Goal: Task Accomplishment & Management: Manage account settings

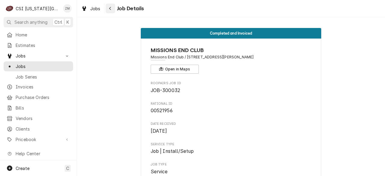
click at [109, 9] on icon "Navigate back" at bounding box center [110, 8] width 3 height 4
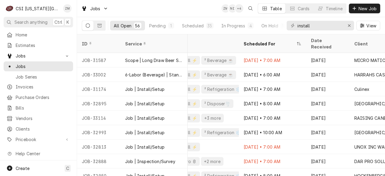
scroll to position [0, 195]
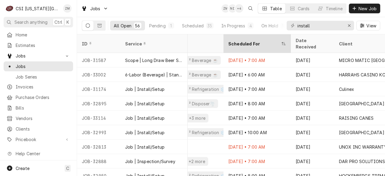
click at [258, 37] on div "Scheduled For" at bounding box center [256, 43] width 65 height 16
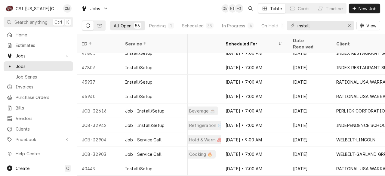
click at [260, 41] on div "Scheduled For" at bounding box center [251, 44] width 52 height 6
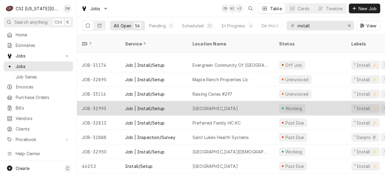
scroll to position [47, 0]
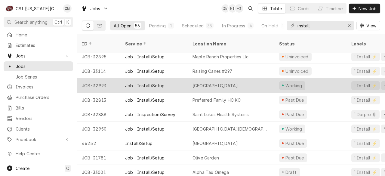
click at [225, 82] on div "[GEOGRAPHIC_DATA]" at bounding box center [214, 85] width 45 height 6
click at [225, 82] on div "Pembroke Hill Wornall Campus" at bounding box center [214, 85] width 45 height 6
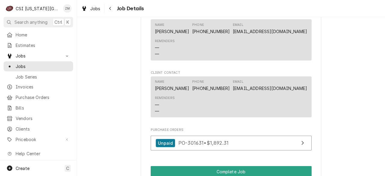
scroll to position [625, 0]
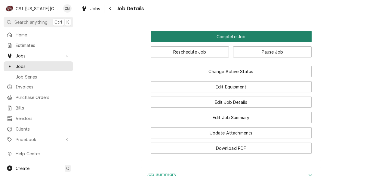
click at [207, 42] on button "Complete Job" at bounding box center [231, 36] width 161 height 11
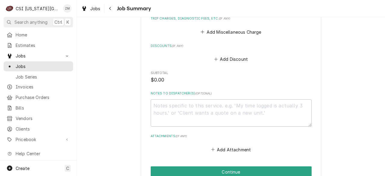
scroll to position [612, 0]
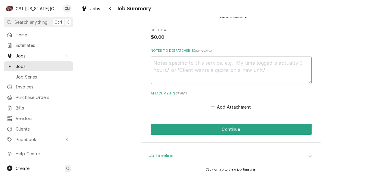
click at [197, 78] on textarea "Notes to Dispatcher(s) ( optional )" at bounding box center [231, 69] width 161 height 27
type textarea "x"
type textarea "e"
type textarea "x"
type textarea "ed"
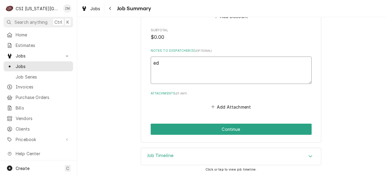
type textarea "x"
type textarea "edi"
type textarea "x"
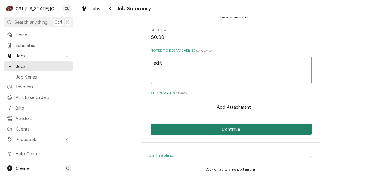
type textarea "edit"
click at [182, 131] on button "Continue" at bounding box center [231, 128] width 161 height 11
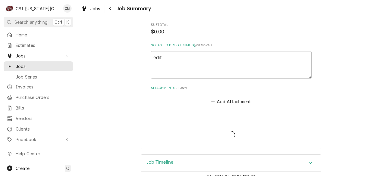
type textarea "x"
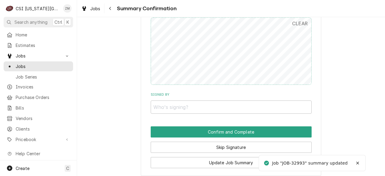
scroll to position [563, 0]
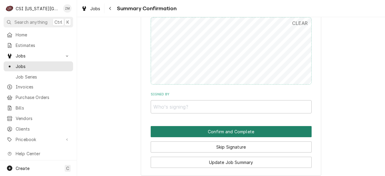
click at [233, 134] on button "Confirm and Complete" at bounding box center [231, 131] width 161 height 11
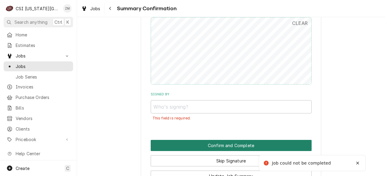
scroll to position [602, 0]
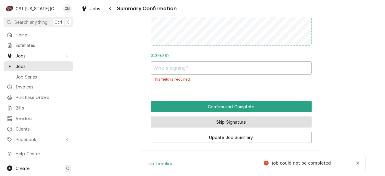
click at [220, 127] on button "Skip Signature" at bounding box center [231, 121] width 161 height 11
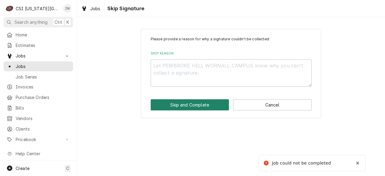
click at [221, 106] on button "Skip and Complete" at bounding box center [190, 104] width 78 height 11
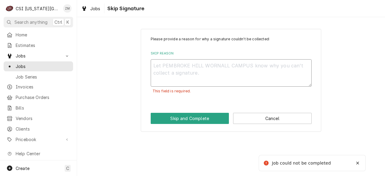
click at [188, 69] on textarea "Skip Reason" at bounding box center [231, 72] width 161 height 27
type textarea "x"
type textarea "e"
type textarea "x"
type textarea "ei"
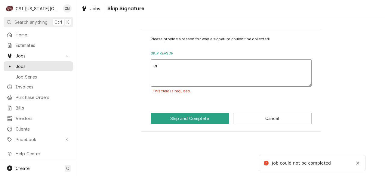
type textarea "x"
type textarea "eid"
type textarea "x"
type textarea "eidt"
type textarea "x"
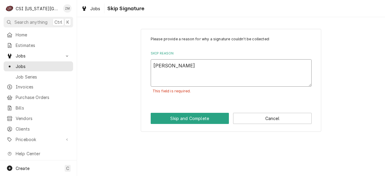
type textarea "eid"
type textarea "x"
type textarea "ei"
type textarea "x"
type textarea "e"
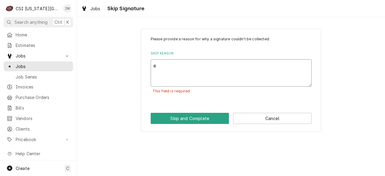
type textarea "x"
type textarea "ed"
type textarea "x"
type textarea "edi"
type textarea "x"
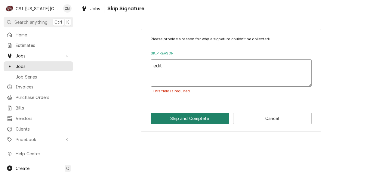
type textarea "edit"
click at [181, 118] on button "Skip and Complete" at bounding box center [190, 118] width 78 height 11
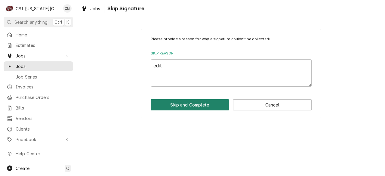
click at [181, 104] on button "Skip and Complete" at bounding box center [190, 104] width 78 height 11
type textarea "x"
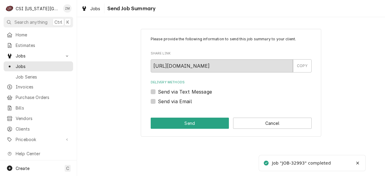
click at [112, 10] on span "Send Job Summary" at bounding box center [130, 9] width 50 height 8
click at [248, 123] on button "Cancel" at bounding box center [272, 122] width 78 height 11
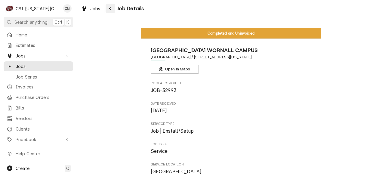
click at [111, 11] on button "Navigate back" at bounding box center [110, 9] width 10 height 10
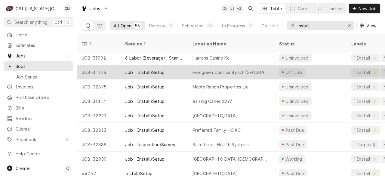
scroll to position [17, 0]
click at [227, 69] on div "Evergreen Community Of [GEOGRAPHIC_DATA]" at bounding box center [230, 72] width 77 height 6
click at [227, 69] on div "Evergreen Community Of Johnson County" at bounding box center [230, 72] width 77 height 6
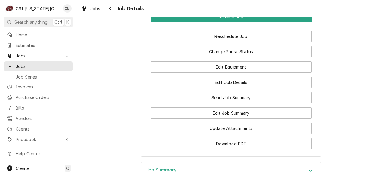
scroll to position [1014, 0]
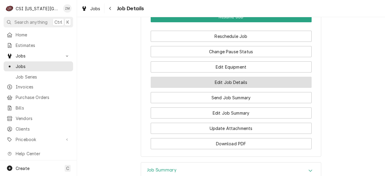
click at [229, 88] on button "Edit Job Details" at bounding box center [231, 82] width 161 height 11
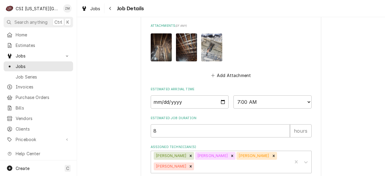
scroll to position [611, 0]
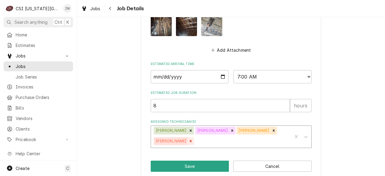
click at [192, 140] on icon "Remove Tyler Wilson" at bounding box center [191, 141] width 2 height 2
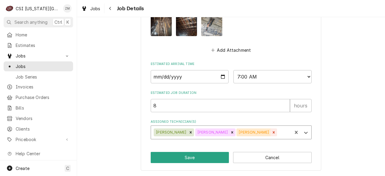
click at [271, 133] on icon "Remove Joey Stahl" at bounding box center [273, 132] width 4 height 4
click at [230, 133] on icon "Remove Jesse Hughes" at bounding box center [232, 132] width 4 height 4
click at [188, 131] on icon "Remove Damon Cantu" at bounding box center [190, 132] width 4 height 4
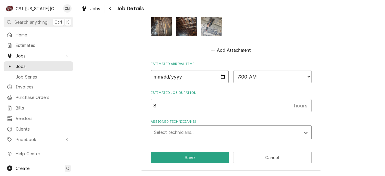
click at [223, 76] on input "2025-10-01" at bounding box center [190, 76] width 78 height 13
click at [220, 76] on input "2025-10-01" at bounding box center [190, 76] width 78 height 13
type textarea "x"
type input "2025-11-03"
click at [178, 159] on button "Save" at bounding box center [190, 157] width 78 height 11
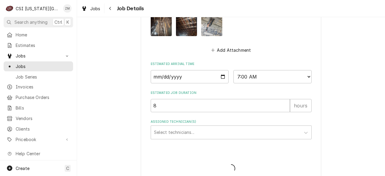
type textarea "x"
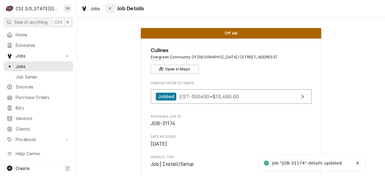
click at [109, 9] on icon "Navigate back" at bounding box center [110, 8] width 3 height 4
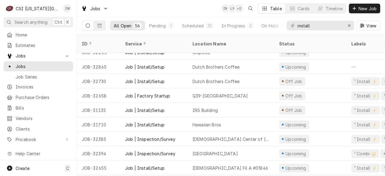
scroll to position [321, 0]
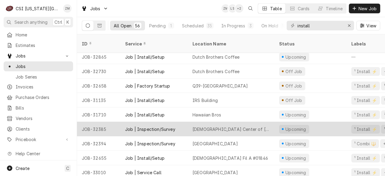
click at [245, 126] on div "Islamic Center of Johnson County" at bounding box center [230, 129] width 77 height 6
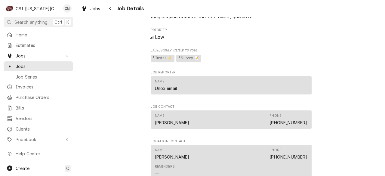
scroll to position [502, 0]
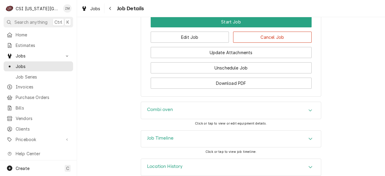
scroll to position [769, 0]
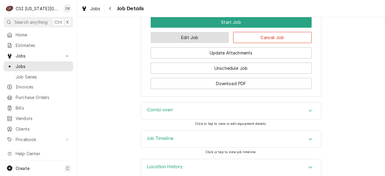
click at [154, 43] on button "Edit Job" at bounding box center [190, 37] width 78 height 11
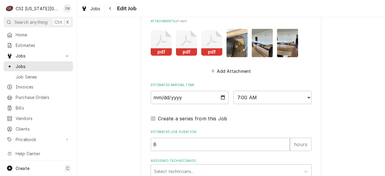
scroll to position [785, 0]
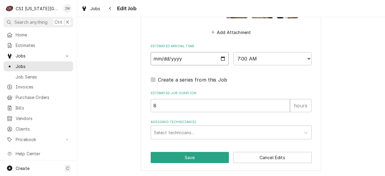
click at [219, 58] on input "[DATE]" at bounding box center [190, 58] width 78 height 13
type textarea "x"
type input "2025-10-20"
click at [171, 156] on button "Save" at bounding box center [190, 157] width 78 height 11
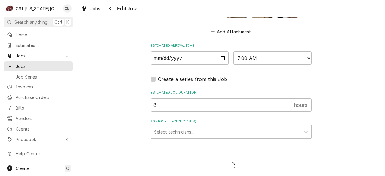
type textarea "x"
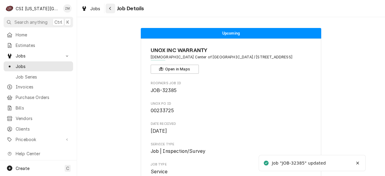
click at [108, 9] on div "Navigate back" at bounding box center [110, 8] width 6 height 6
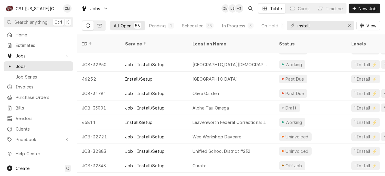
scroll to position [96, 0]
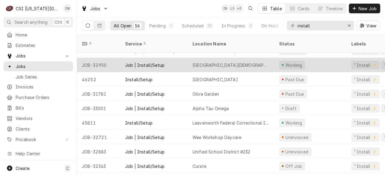
click at [239, 62] on div "[GEOGRAPHIC_DATA][DEMOGRAPHIC_DATA][DEMOGRAPHIC_DATA]" at bounding box center [230, 65] width 77 height 6
click at [239, 62] on div "Ku Chabad Jewish Center" at bounding box center [230, 65] width 77 height 6
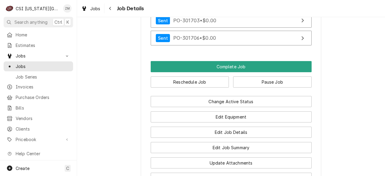
scroll to position [568, 0]
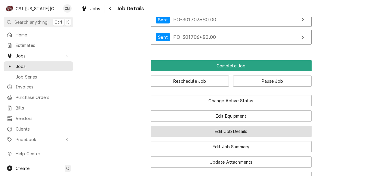
click at [213, 137] on button "Edit Job Details" at bounding box center [231, 131] width 161 height 11
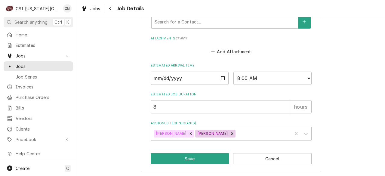
scroll to position [329, 0]
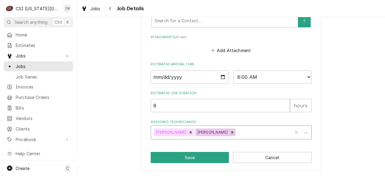
click at [229, 134] on div "Remove Will Larsen" at bounding box center [232, 132] width 7 height 8
click at [188, 134] on icon "Remove Jesse Hughes" at bounding box center [190, 132] width 4 height 4
type textarea "x"
click at [222, 75] on input "2025-10-03" at bounding box center [190, 76] width 78 height 13
type input "2025-10-09"
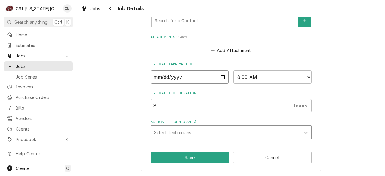
type textarea "x"
click at [303, 75] on select "AM / PM 6:00 AM 6:15 AM 6:30 AM 6:45 AM 7:00 AM 7:15 AM 7:30 AM 7:45 AM 8:00 AM…" at bounding box center [272, 76] width 78 height 13
select select "12:00:00"
click at [233, 70] on select "AM / PM 6:00 AM 6:15 AM 6:30 AM 6:45 AM 7:00 AM 7:15 AM 7:30 AM 7:45 AM 8:00 AM…" at bounding box center [272, 76] width 78 height 13
type textarea "x"
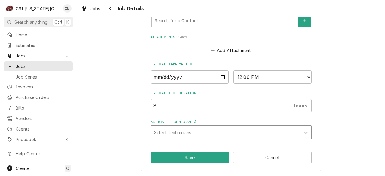
click at [172, 137] on div "Assigned Technician(s)" at bounding box center [225, 132] width 143 height 11
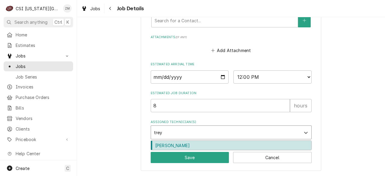
type input "trey"
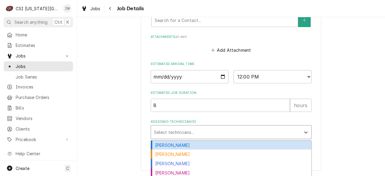
click at [177, 134] on div "Assigned Technician(s)" at bounding box center [225, 131] width 143 height 11
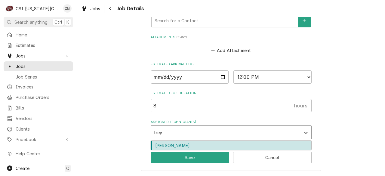
type input "trey"
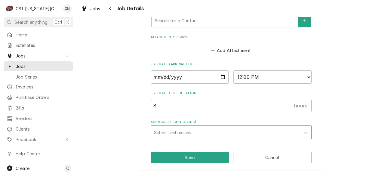
click at [179, 130] on div "Assigned Technician(s)" at bounding box center [225, 132] width 143 height 11
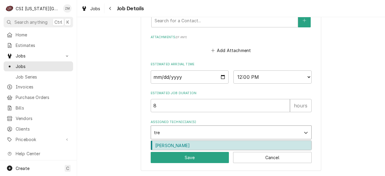
type input "trey"
click at [175, 145] on div "Trey Eslinger" at bounding box center [231, 145] width 160 height 9
type textarea "x"
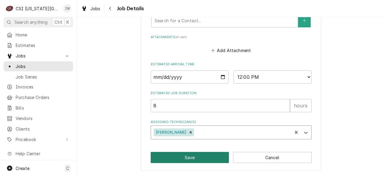
click at [172, 155] on button "Save" at bounding box center [190, 157] width 78 height 11
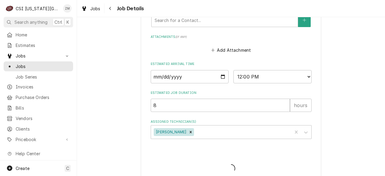
type textarea "x"
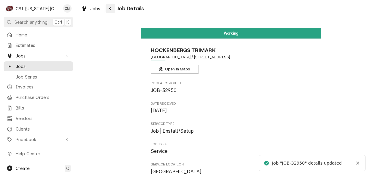
click at [111, 11] on div "Navigate back" at bounding box center [110, 8] width 6 height 6
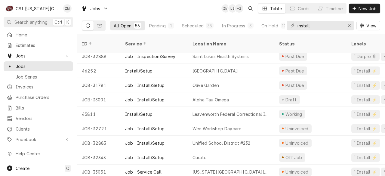
scroll to position [90, 0]
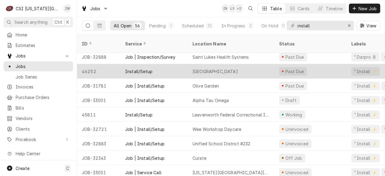
click at [238, 68] on div "Golden Valley Memorial Hospital" at bounding box center [214, 71] width 45 height 6
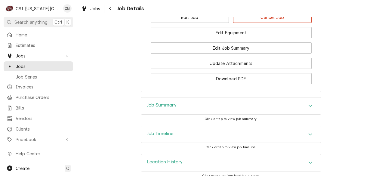
scroll to position [771, 0]
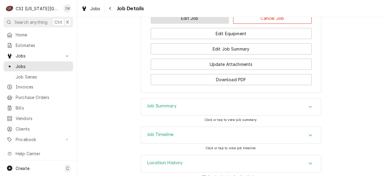
click at [194, 24] on button "Edit Job" at bounding box center [190, 18] width 78 height 11
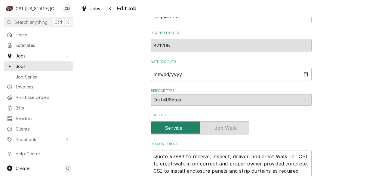
type textarea "x"
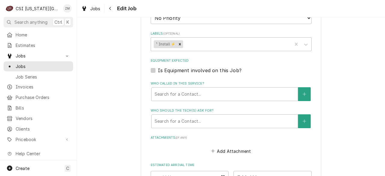
scroll to position [555, 0]
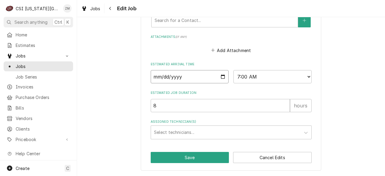
click at [221, 76] on input "2025-10-06" at bounding box center [190, 76] width 78 height 13
type input "2025-10-13"
click at [166, 157] on button "Save" at bounding box center [190, 157] width 78 height 11
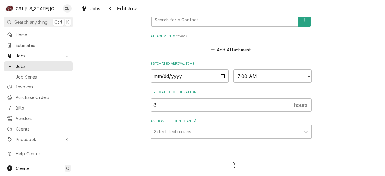
type textarea "x"
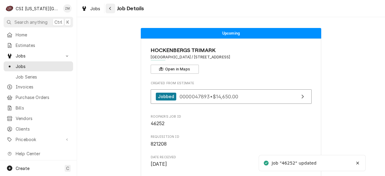
click at [111, 9] on icon "Navigate back" at bounding box center [110, 8] width 3 height 4
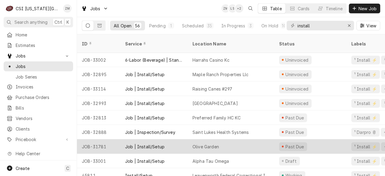
scroll to position [15, 0]
click at [234, 140] on div "Olive Garden" at bounding box center [230, 146] width 87 height 14
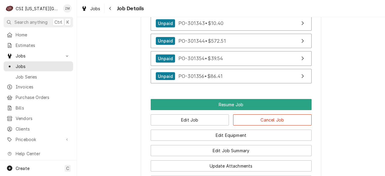
scroll to position [505, 0]
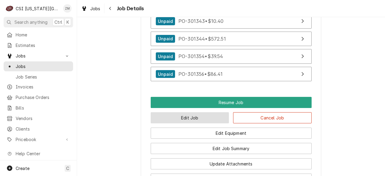
click at [206, 123] on button "Edit Job" at bounding box center [190, 117] width 78 height 11
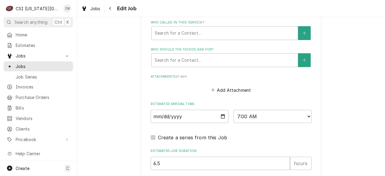
scroll to position [443, 0]
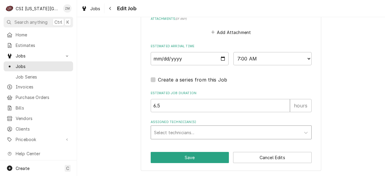
click at [183, 128] on div "Assigned Technician(s)" at bounding box center [225, 132] width 143 height 11
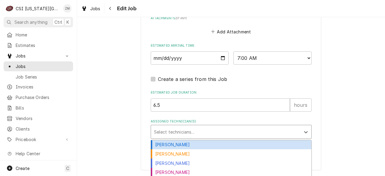
click at [180, 145] on div "[PERSON_NAME]" at bounding box center [231, 144] width 160 height 9
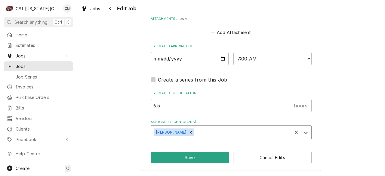
type textarea "x"
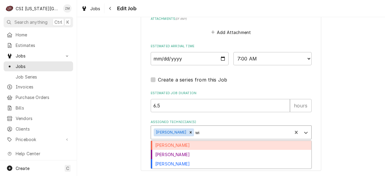
type input "wil"
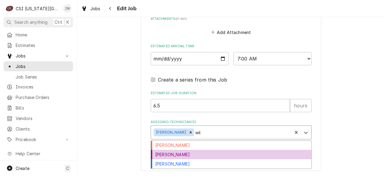
click at [177, 157] on div "Will Larsen" at bounding box center [231, 154] width 160 height 9
type textarea "x"
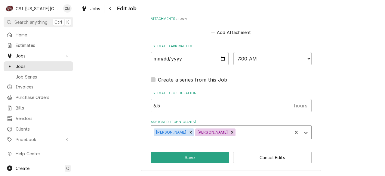
type textarea "x"
click at [276, 58] on select "AM / PM 6:00 AM 6:15 AM 6:30 AM 6:45 AM 7:00 AM 7:15 AM 7:30 AM 7:45 AM 8:00 AM…" at bounding box center [272, 58] width 78 height 13
select select "08:00:00"
click at [233, 52] on select "AM / PM 6:00 AM 6:15 AM 6:30 AM 6:45 AM 7:00 AM 7:15 AM 7:30 AM 7:45 AM 8:00 AM…" at bounding box center [272, 58] width 78 height 13
type textarea "x"
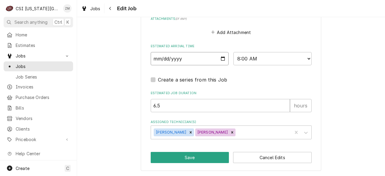
click at [221, 59] on input "2025-10-06" at bounding box center [190, 58] width 78 height 13
type input "2025-10-08"
click at [219, 57] on input "2025-10-08" at bounding box center [190, 58] width 78 height 13
type textarea "x"
type input "2025-10-09"
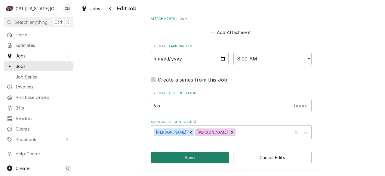
click at [196, 155] on button "Save" at bounding box center [190, 157] width 78 height 11
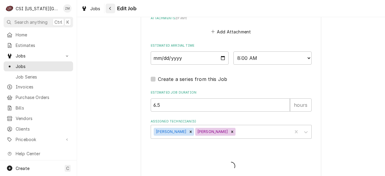
type textarea "x"
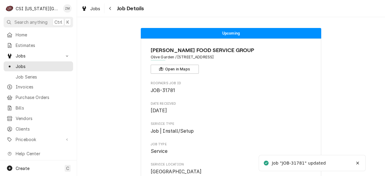
click at [113, 7] on div "Navigate back" at bounding box center [110, 8] width 6 height 6
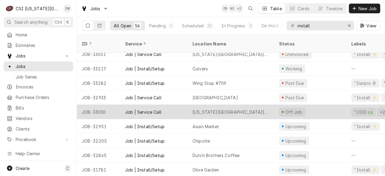
scroll to position [179, 0]
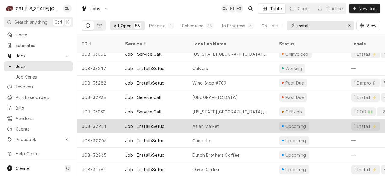
click at [206, 123] on div "Asian Market" at bounding box center [205, 126] width 26 height 6
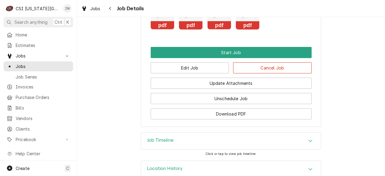
scroll to position [574, 0]
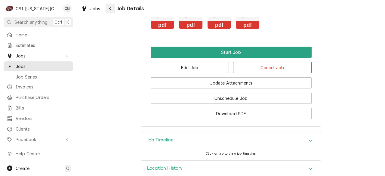
click at [112, 10] on div "Navigate back" at bounding box center [110, 8] width 6 height 6
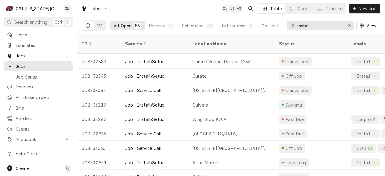
scroll to position [143, 0]
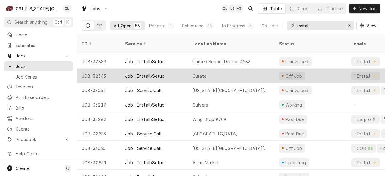
click at [212, 71] on div "Curate" at bounding box center [230, 76] width 87 height 14
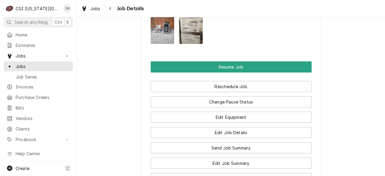
scroll to position [679, 0]
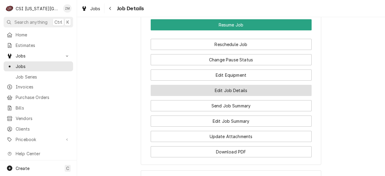
click at [236, 85] on button "Edit Job Details" at bounding box center [231, 90] width 161 height 11
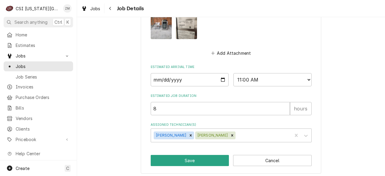
scroll to position [365, 0]
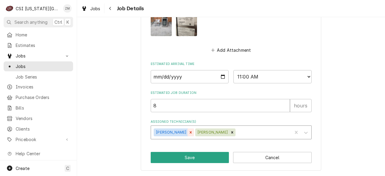
click at [190, 133] on icon "Remove Adam Goodrich" at bounding box center [191, 132] width 2 height 2
type textarea "x"
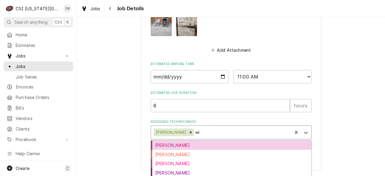
type input "wil"
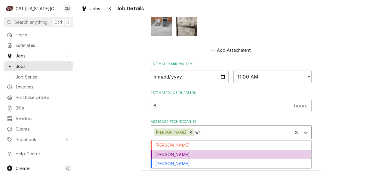
click at [184, 156] on div "[PERSON_NAME]" at bounding box center [231, 154] width 160 height 9
type textarea "x"
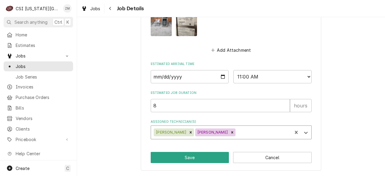
type textarea "x"
click at [219, 78] on input "2025-10-06" at bounding box center [190, 76] width 78 height 13
type input "2025-10-09"
click at [188, 160] on button "Save" at bounding box center [190, 157] width 78 height 11
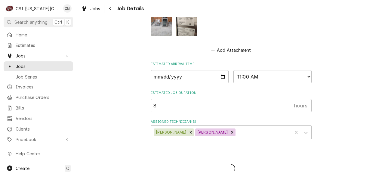
type textarea "x"
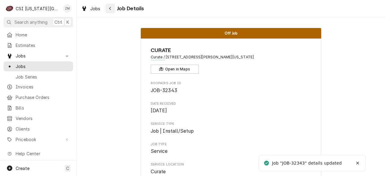
click at [113, 9] on button "Navigate back" at bounding box center [110, 9] width 10 height 10
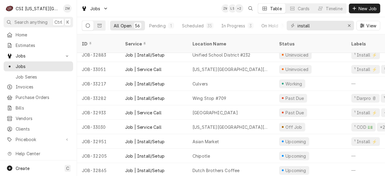
scroll to position [149, 0]
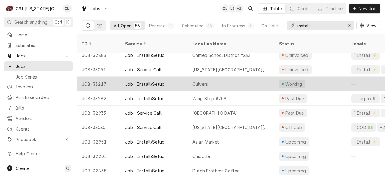
click at [207, 81] on div "Culvers" at bounding box center [199, 84] width 15 height 6
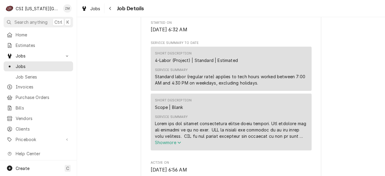
scroll to position [221, 0]
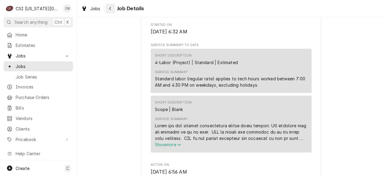
click at [110, 8] on icon "Navigate back" at bounding box center [110, 8] width 3 height 4
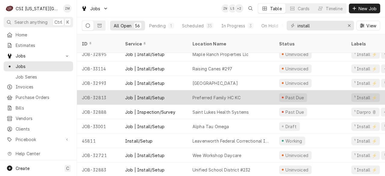
scroll to position [49, 0]
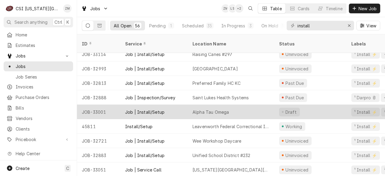
click at [212, 109] on div "Alpha Tau Omega" at bounding box center [210, 112] width 36 height 6
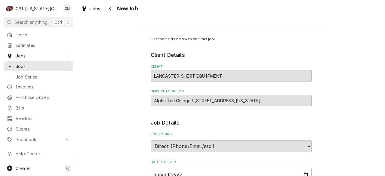
type textarea "x"
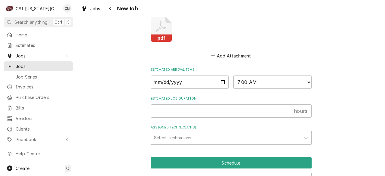
scroll to position [468, 0]
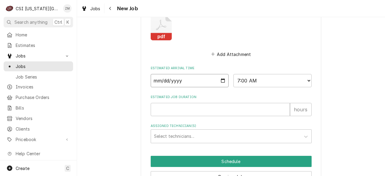
click at [217, 80] on input "[DATE]" at bounding box center [190, 80] width 78 height 13
type input "[DATE]"
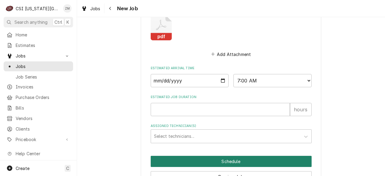
click at [183, 157] on button "Schedule" at bounding box center [231, 161] width 161 height 11
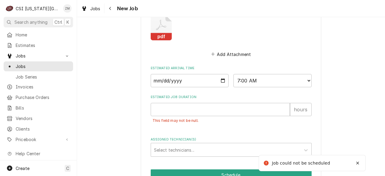
scroll to position [483, 0]
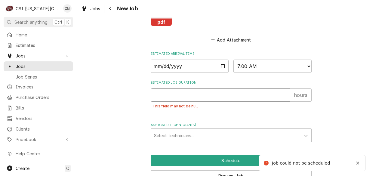
click at [154, 90] on input "Estimated Job Duration" at bounding box center [220, 94] width 139 height 13
type textarea "x"
type input "4"
type textarea "x"
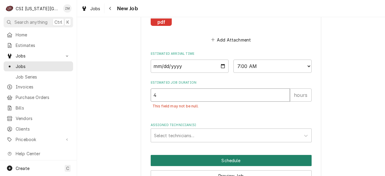
type input "4"
click at [204, 165] on button "Schedule" at bounding box center [231, 160] width 161 height 11
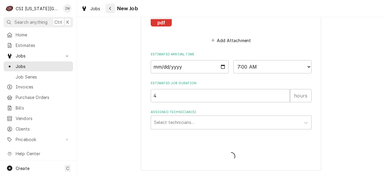
type textarea "x"
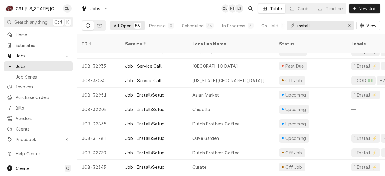
scroll to position [210, 0]
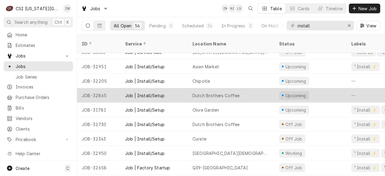
click at [209, 92] on div "Dutch Brothers Coffee" at bounding box center [215, 95] width 47 height 6
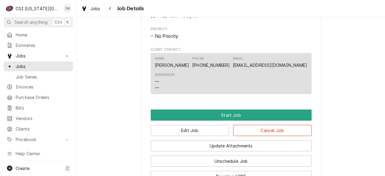
scroll to position [492, 0]
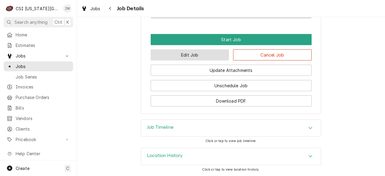
click at [198, 55] on button "Edit Job" at bounding box center [190, 54] width 78 height 11
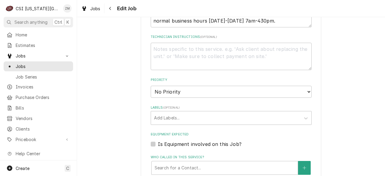
scroll to position [496, 0]
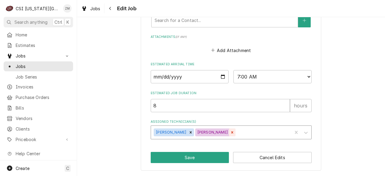
click at [230, 134] on icon "Remove Will Larsen" at bounding box center [232, 132] width 4 height 4
click at [187, 134] on div "Remove Adam Goodrich" at bounding box center [190, 132] width 7 height 8
click at [221, 78] on input "[DATE]" at bounding box center [190, 76] width 78 height 13
type textarea "x"
type input "[DATE]"
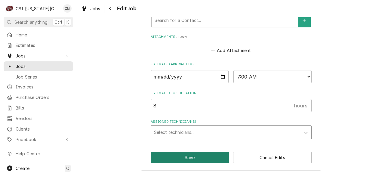
click at [172, 158] on button "Save" at bounding box center [190, 157] width 78 height 11
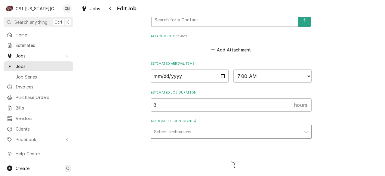
type textarea "x"
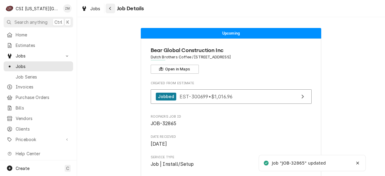
click at [109, 12] on button "Navigate back" at bounding box center [110, 9] width 10 height 10
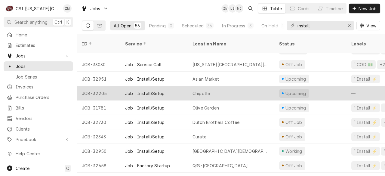
scroll to position [198, 0]
click at [209, 90] on div "Chipotle" at bounding box center [200, 93] width 17 height 6
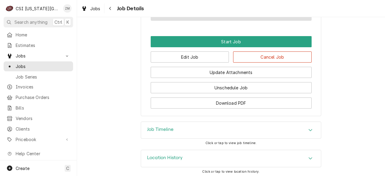
scroll to position [580, 0]
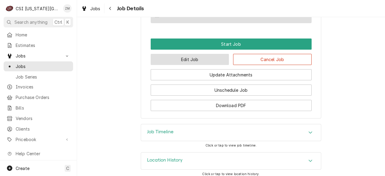
click at [187, 65] on button "Edit Job" at bounding box center [190, 59] width 78 height 11
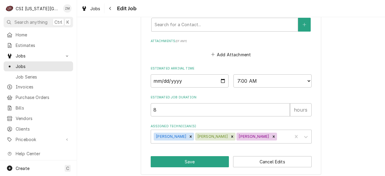
scroll to position [598, 0]
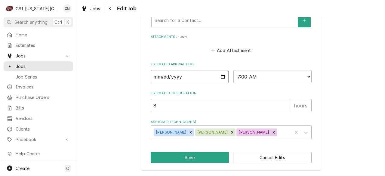
click at [219, 76] on input "[DATE]" at bounding box center [190, 76] width 78 height 13
click at [236, 93] on label "Estimated Job Duration" at bounding box center [231, 93] width 161 height 5
click at [236, 99] on input "8" at bounding box center [220, 105] width 139 height 13
click at [218, 76] on input "2025-10-09" at bounding box center [190, 76] width 78 height 13
drag, startPoint x: 231, startPoint y: 87, endPoint x: 230, endPoint y: 99, distance: 12.4
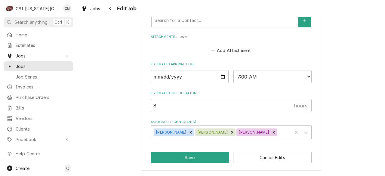
click at [271, 131] on icon "Remove Will Larsen" at bounding box center [273, 132] width 4 height 4
drag, startPoint x: 220, startPoint y: 131, endPoint x: 209, endPoint y: 135, distance: 11.9
click at [230, 131] on icon "Remove Damon Cantu" at bounding box center [232, 132] width 4 height 4
click at [187, 130] on div "Remove Adam Goodrich" at bounding box center [190, 132] width 7 height 8
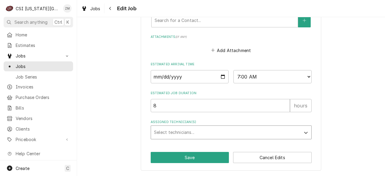
type textarea "x"
click at [221, 78] on input "2025-10-09" at bounding box center [190, 76] width 78 height 13
type input "2025-10-13"
click at [193, 160] on button "Save" at bounding box center [190, 157] width 78 height 11
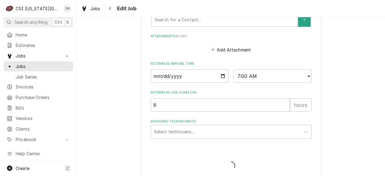
type textarea "x"
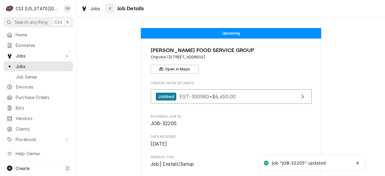
click at [111, 10] on icon "Navigate back" at bounding box center [110, 8] width 3 height 4
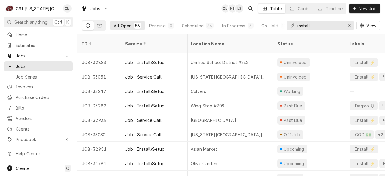
scroll to position [142, 2]
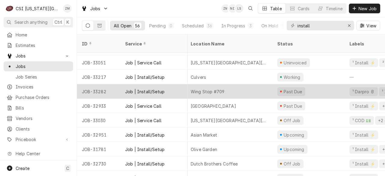
click at [231, 84] on div "Wing Stop #709" at bounding box center [229, 91] width 87 height 14
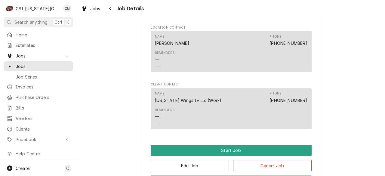
scroll to position [355, 0]
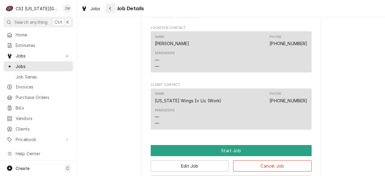
click at [111, 10] on icon "Navigate back" at bounding box center [110, 8] width 3 height 4
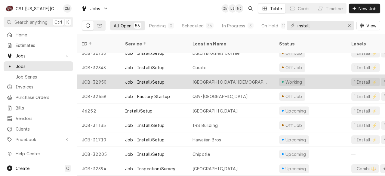
scroll to position [252, 0]
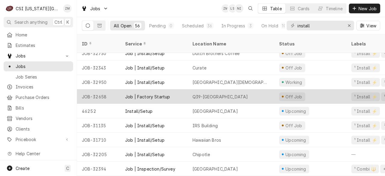
click at [228, 89] on div "Q39-Midtown" at bounding box center [230, 96] width 87 height 14
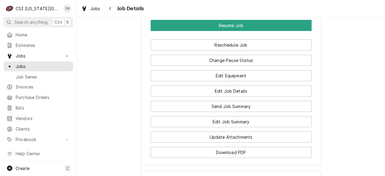
scroll to position [992, 0]
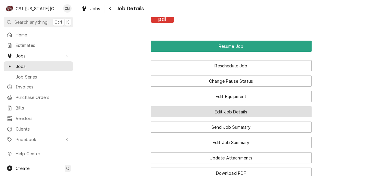
click at [232, 113] on button "Edit Job Details" at bounding box center [231, 111] width 161 height 11
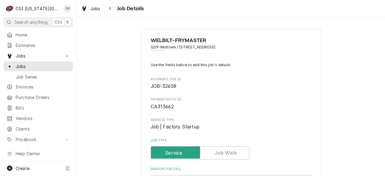
type textarea "x"
click at [111, 7] on icon "Navigate back" at bounding box center [110, 8] width 3 height 4
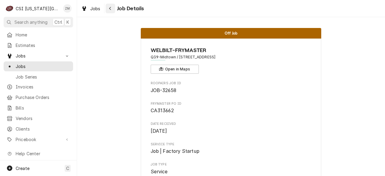
click at [110, 6] on icon "Navigate back" at bounding box center [110, 8] width 3 height 4
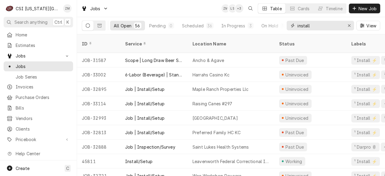
click at [349, 26] on icon "Erase input" at bounding box center [348, 25] width 3 height 4
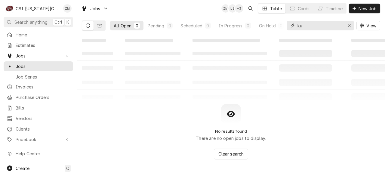
type input "k"
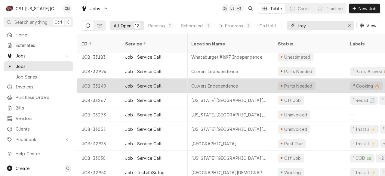
scroll to position [47, 1]
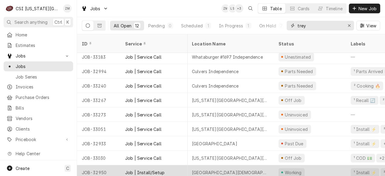
type input "trey"
click at [250, 165] on div "Ku Chabad Jewish Center" at bounding box center [230, 172] width 87 height 14
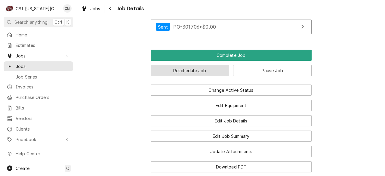
scroll to position [572, 0]
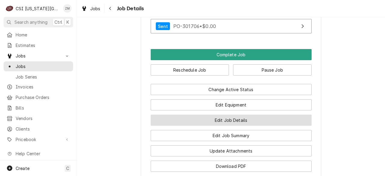
click at [223, 126] on button "Edit Job Details" at bounding box center [231, 119] width 161 height 11
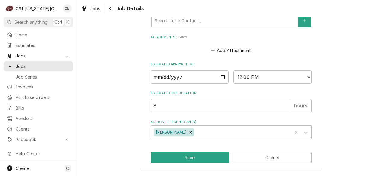
scroll to position [329, 0]
click at [187, 133] on div "Remove Trey Eslinger" at bounding box center [190, 132] width 7 height 8
type textarea "x"
click at [183, 133] on div "Assigned Technician(s)" at bounding box center [225, 132] width 143 height 11
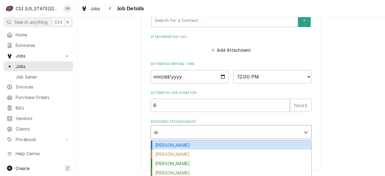
type input "damo"
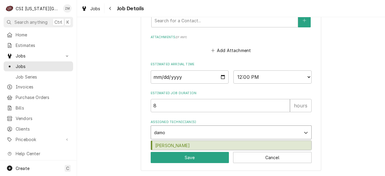
click at [177, 146] on div "[PERSON_NAME]" at bounding box center [231, 145] width 160 height 9
type textarea "x"
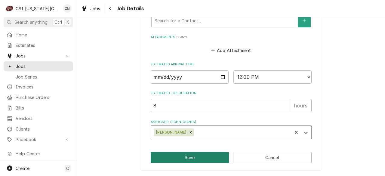
type textarea "x"
click at [305, 76] on select "AM / PM 6:00 AM 6:15 AM 6:30 AM 6:45 AM 7:00 AM 7:15 AM 7:30 AM 7:45 AM 8:00 AM…" at bounding box center [272, 76] width 78 height 13
select select "08:00:00"
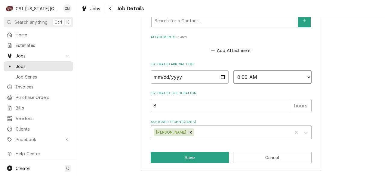
click at [233, 70] on select "AM / PM 6:00 AM 6:15 AM 6:30 AM 6:45 AM 7:00 AM 7:15 AM 7:30 AM 7:45 AM 8:00 AM…" at bounding box center [272, 76] width 78 height 13
click at [201, 159] on button "Save" at bounding box center [190, 157] width 78 height 11
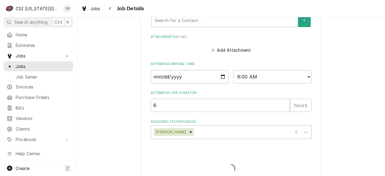
type textarea "x"
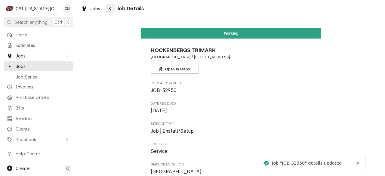
click at [109, 7] on icon "Navigate back" at bounding box center [110, 8] width 3 height 4
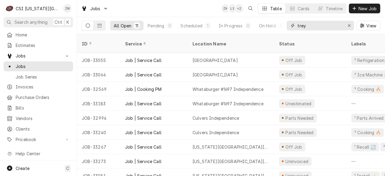
click at [309, 25] on input "trey" at bounding box center [319, 26] width 45 height 10
type input "t"
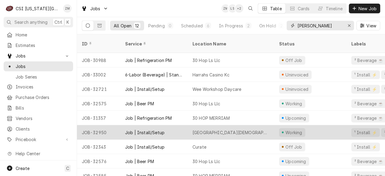
type input "damon"
click at [223, 125] on div "Ku Chabad Jewish Center" at bounding box center [230, 132] width 87 height 14
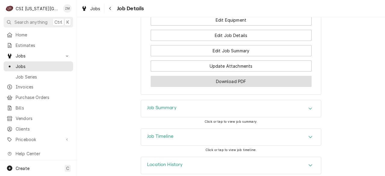
scroll to position [649, 0]
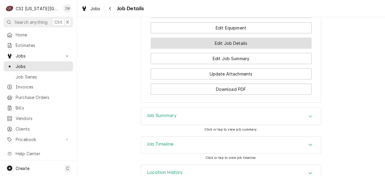
click at [227, 49] on button "Edit Job Details" at bounding box center [231, 43] width 161 height 11
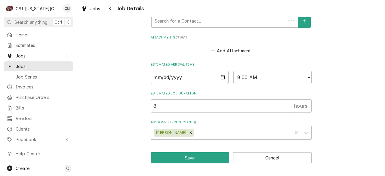
scroll to position [329, 0]
click at [190, 132] on icon "Remove Damon Cantu" at bounding box center [191, 132] width 2 height 2
click at [181, 133] on div "Assigned Technician(s)" at bounding box center [225, 132] width 143 height 11
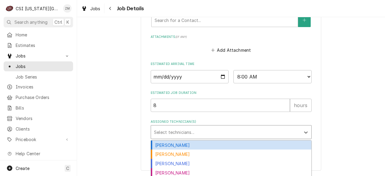
type textarea "x"
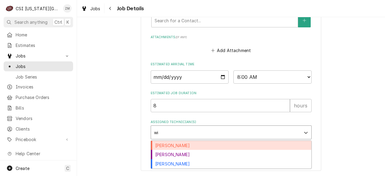
type input "wil"
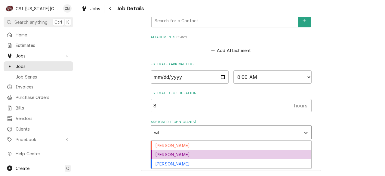
click at [171, 157] on div "[PERSON_NAME]" at bounding box center [231, 154] width 160 height 9
type textarea "x"
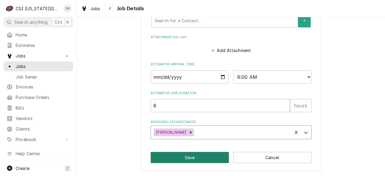
click at [170, 158] on button "Save" at bounding box center [190, 157] width 78 height 11
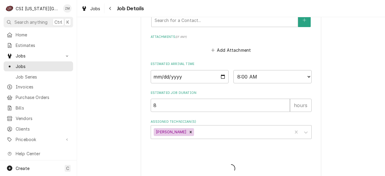
type textarea "x"
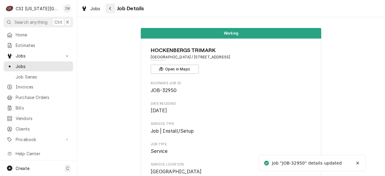
click at [111, 11] on div "Navigate back" at bounding box center [110, 8] width 6 height 6
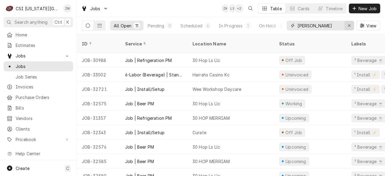
click at [346, 24] on div "Erase input" at bounding box center [349, 26] width 6 height 6
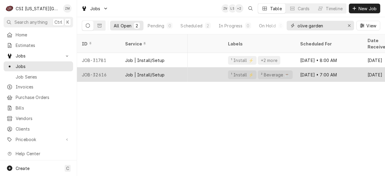
scroll to position [0, 123]
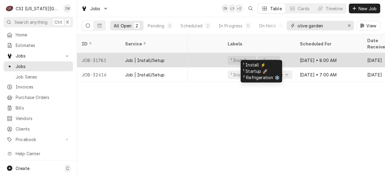
type input "olive garden"
click at [251, 53] on div "¹ Install ⚡️ +2 more" at bounding box center [259, 60] width 72 height 14
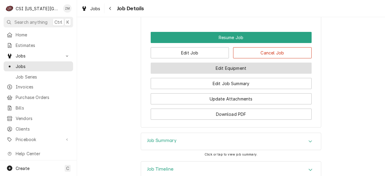
scroll to position [598, 0]
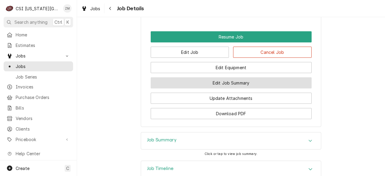
click at [232, 88] on button "Edit Job Summary" at bounding box center [231, 82] width 161 height 11
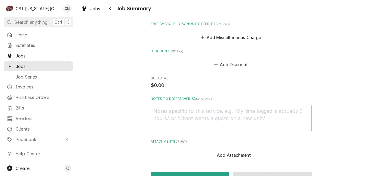
scroll to position [775, 0]
click at [254, 172] on button "Cancel" at bounding box center [272, 177] width 78 height 11
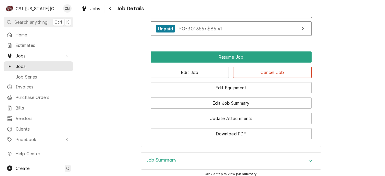
scroll to position [577, 0]
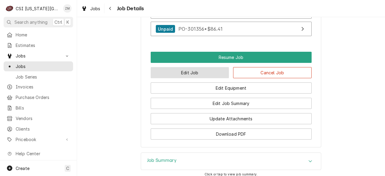
click at [197, 78] on button "Edit Job" at bounding box center [190, 72] width 78 height 11
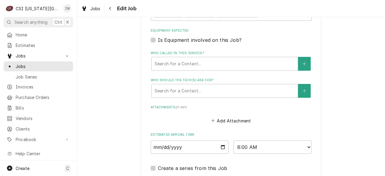
scroll to position [443, 0]
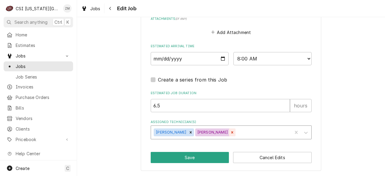
click at [230, 132] on icon "Remove Will Larsen" at bounding box center [232, 132] width 4 height 4
type textarea "x"
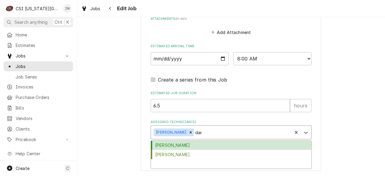
type input "damo"
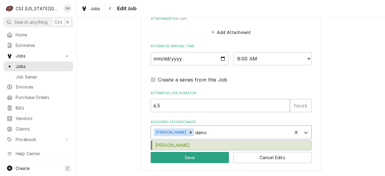
click at [209, 146] on div "Damon Cantu" at bounding box center [231, 145] width 160 height 9
type textarea "x"
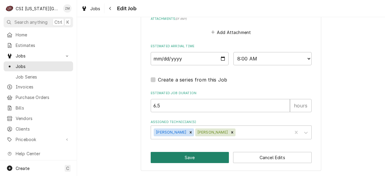
click at [206, 154] on button "Save" at bounding box center [190, 157] width 78 height 11
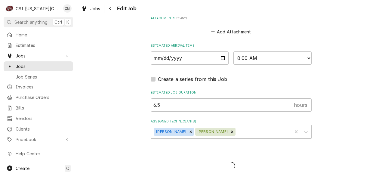
type textarea "x"
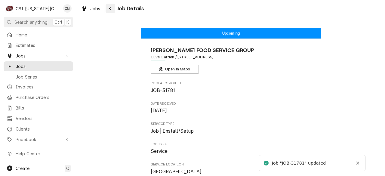
click at [113, 11] on button "Navigate back" at bounding box center [110, 9] width 10 height 10
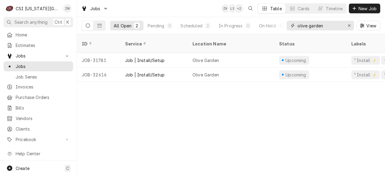
click at [350, 24] on icon "Erase input" at bounding box center [348, 25] width 3 height 4
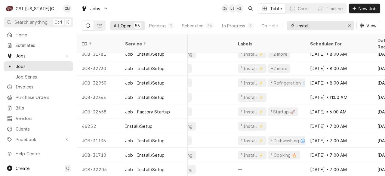
scroll to position [237, 113]
type input "install"
click at [212, 65] on div "Off Job" at bounding box center [197, 68] width 72 height 14
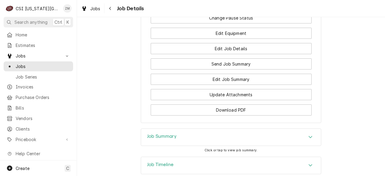
scroll to position [985, 0]
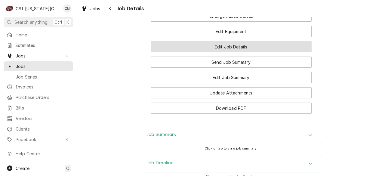
click at [237, 52] on button "Edit Job Details" at bounding box center [231, 46] width 161 height 11
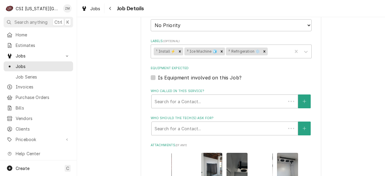
scroll to position [602, 0]
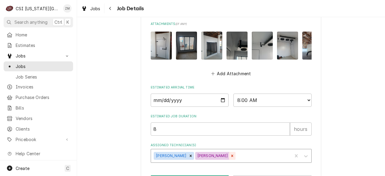
click at [230, 154] on icon "Remove Will Larsen" at bounding box center [232, 156] width 4 height 4
click at [188, 154] on icon "Remove Adam Goodrich" at bounding box center [190, 156] width 4 height 4
click at [221, 93] on input "[DATE]" at bounding box center [190, 99] width 78 height 13
type textarea "x"
type input "[DATE]"
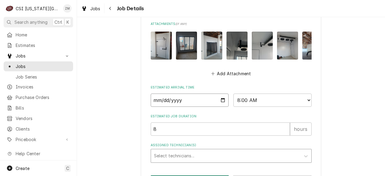
scroll to position [630, 0]
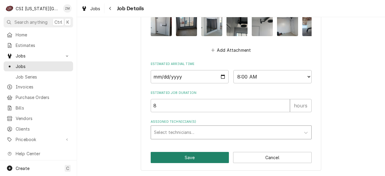
click at [169, 157] on button "Save" at bounding box center [190, 157] width 78 height 11
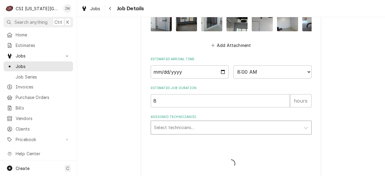
type textarea "x"
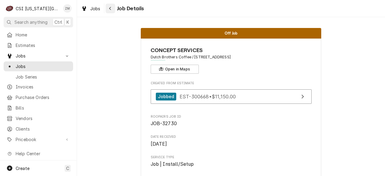
click at [112, 7] on div "Navigate back" at bounding box center [110, 8] width 6 height 6
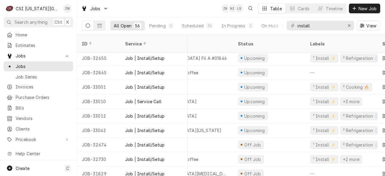
scroll to position [363, 0]
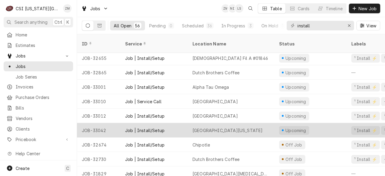
click at [207, 127] on div "[GEOGRAPHIC_DATA][US_STATE]" at bounding box center [227, 130] width 70 height 6
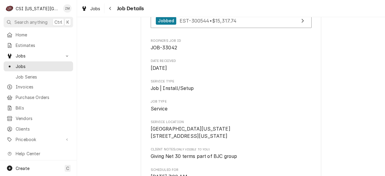
scroll to position [3, 0]
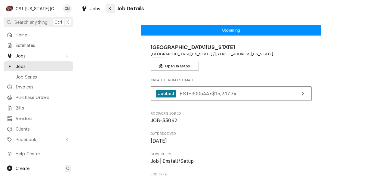
click at [111, 6] on icon "Navigate back" at bounding box center [110, 8] width 3 height 4
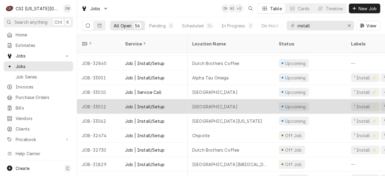
scroll to position [372, 0]
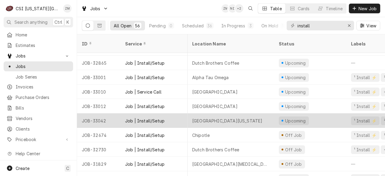
click at [212, 117] on div "[GEOGRAPHIC_DATA][US_STATE]" at bounding box center [227, 120] width 70 height 6
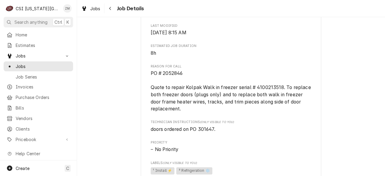
scroll to position [260, 0]
